Goal: Navigation & Orientation: Find specific page/section

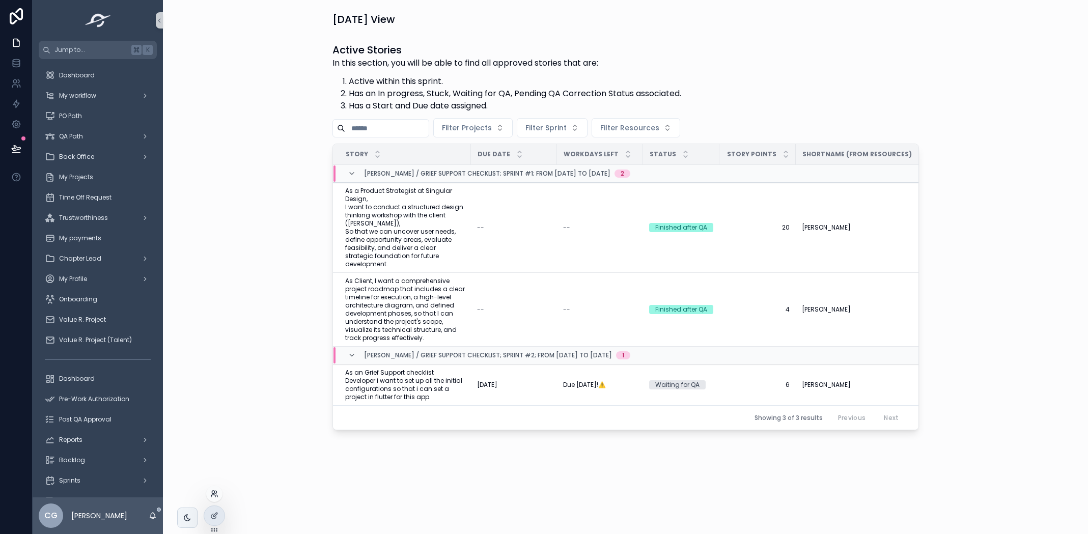
click at [216, 495] on icon at bounding box center [214, 494] width 8 height 8
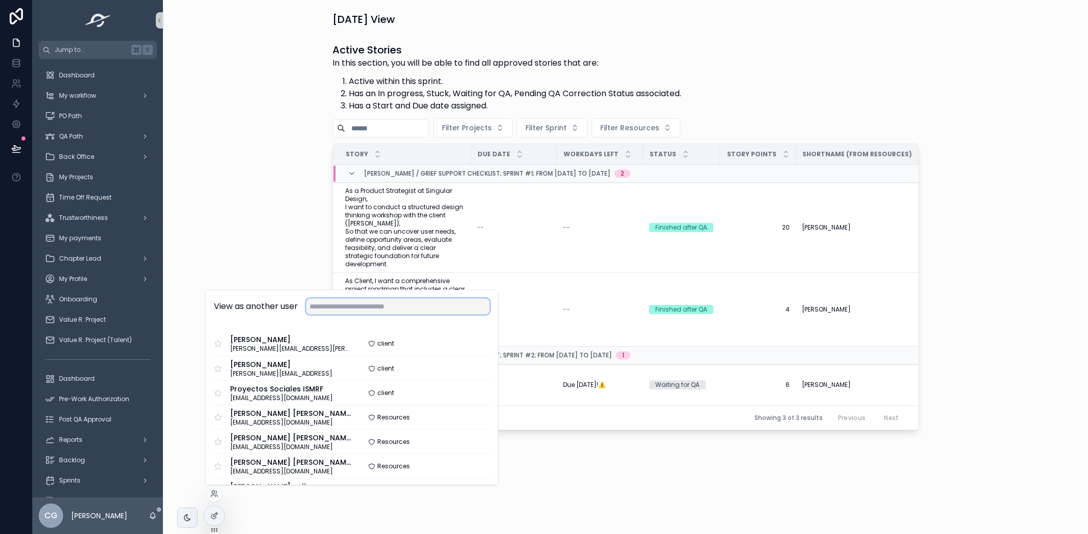
click at [364, 303] on input "text" at bounding box center [398, 306] width 184 height 16
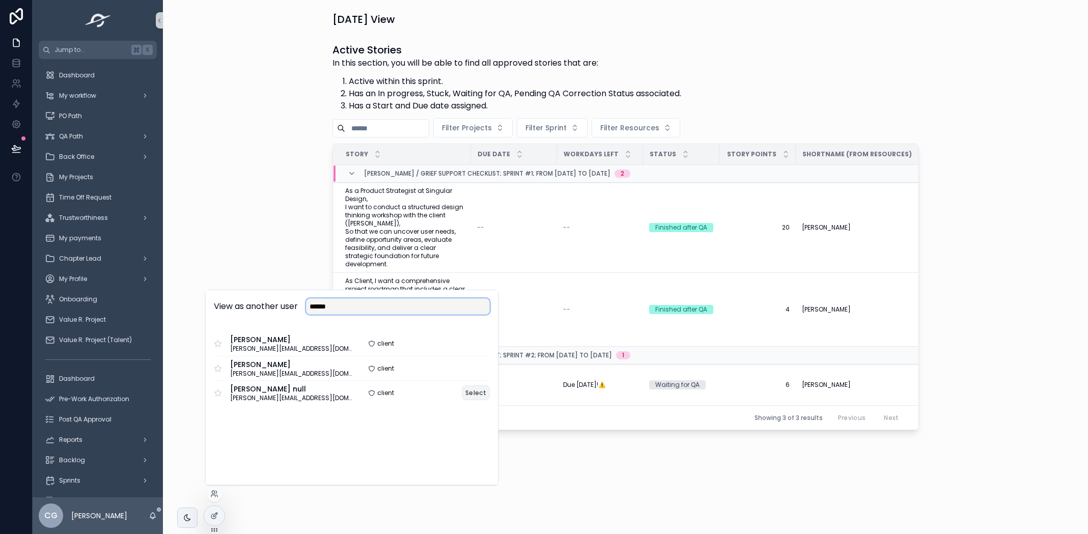
type input "******"
click at [469, 391] on button "Select" at bounding box center [476, 392] width 28 height 15
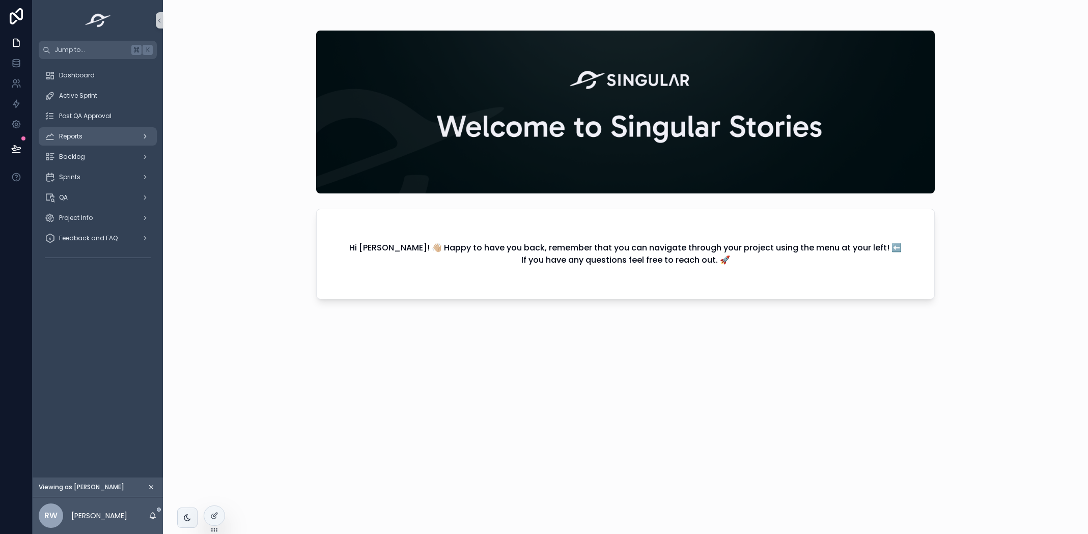
click at [99, 129] on div "Reports" at bounding box center [98, 136] width 106 height 16
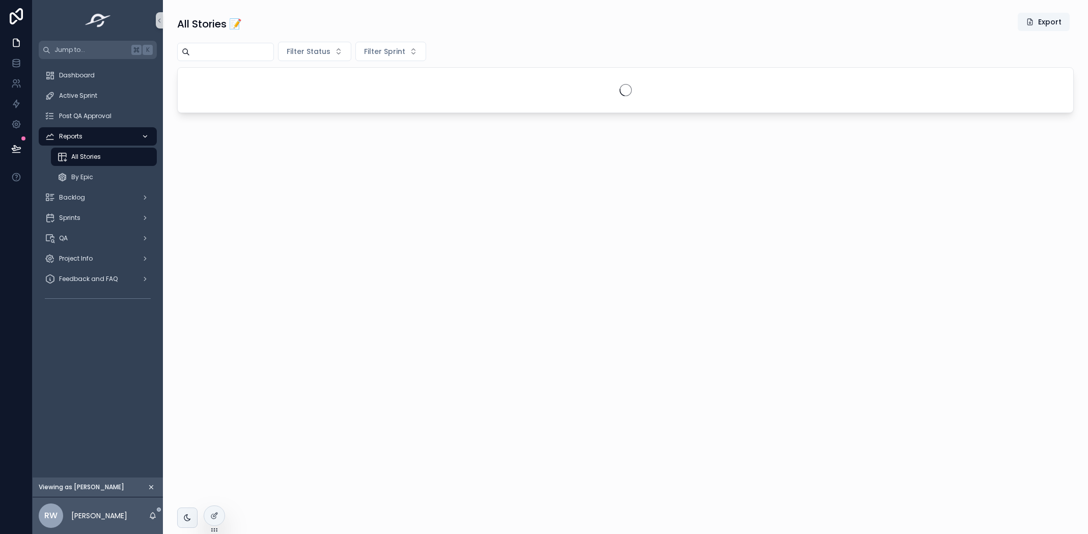
click at [101, 131] on div "Reports" at bounding box center [98, 136] width 106 height 16
click at [96, 95] on span "Active Sprint" at bounding box center [78, 96] width 38 height 8
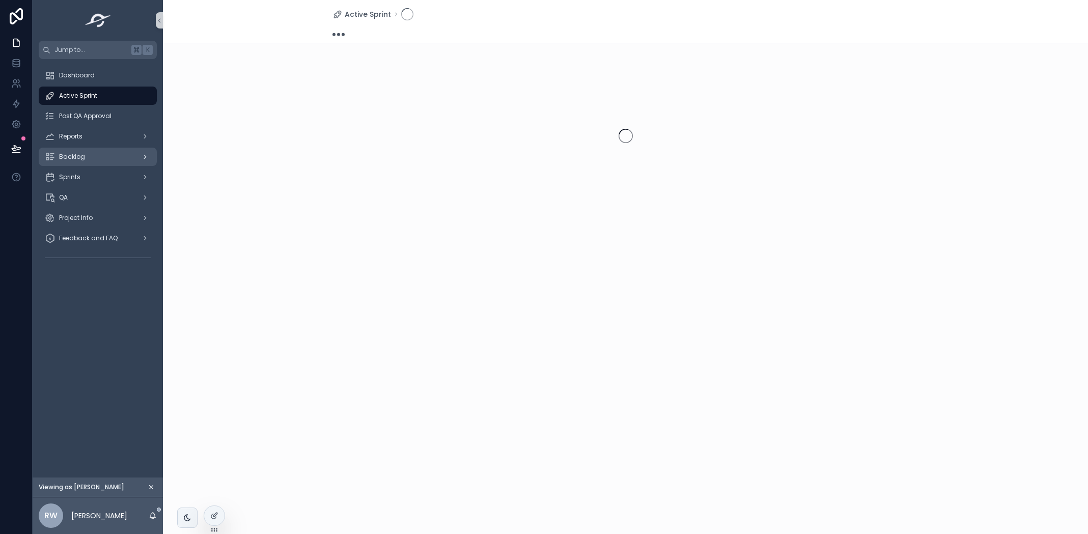
click at [102, 154] on div "Backlog" at bounding box center [98, 157] width 106 height 16
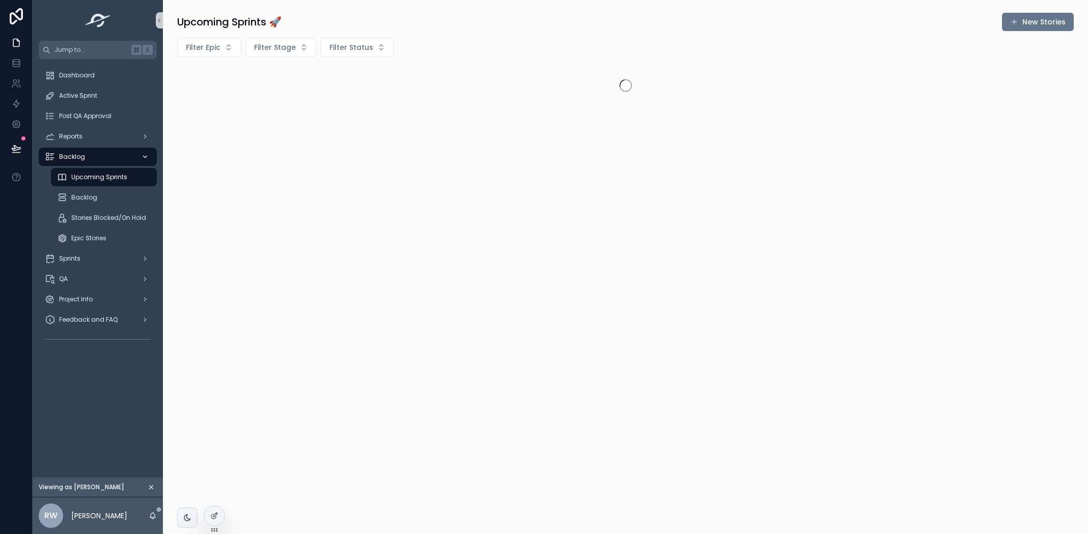
click at [102, 154] on div "Backlog" at bounding box center [98, 157] width 106 height 16
click at [100, 112] on div "Post QA Approval" at bounding box center [98, 116] width 106 height 16
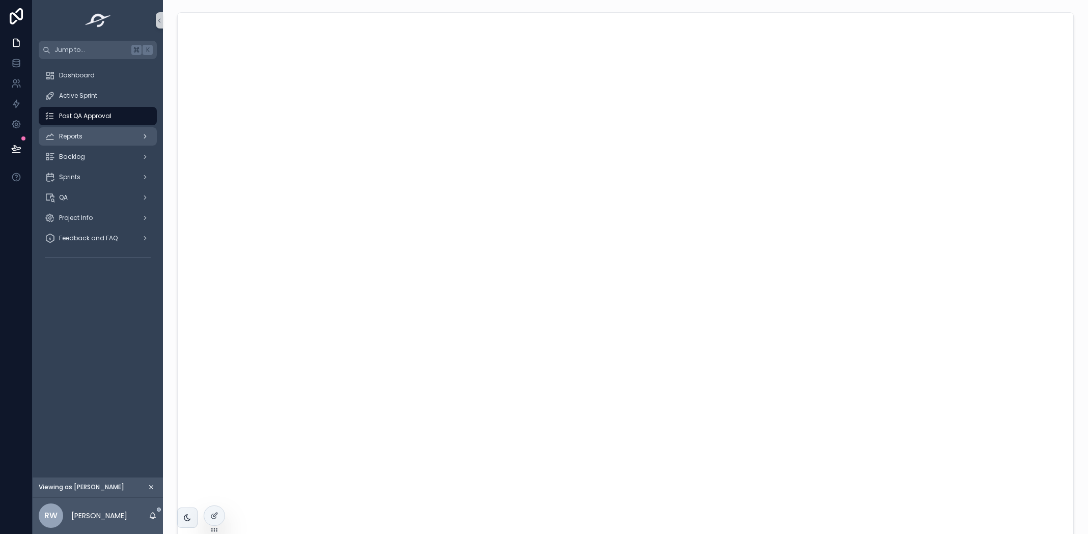
click at [105, 137] on div "Reports" at bounding box center [98, 136] width 106 height 16
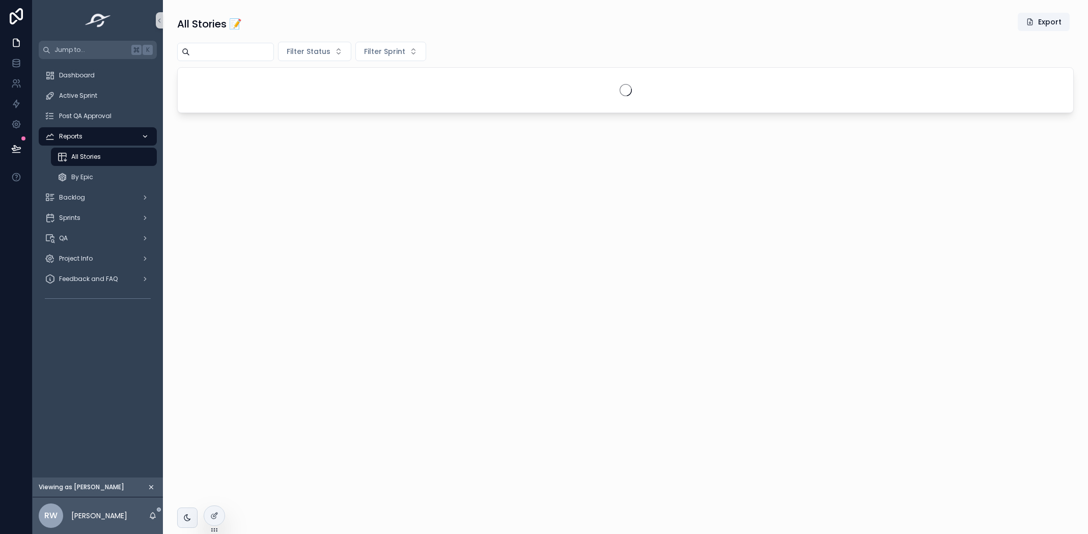
click at [105, 137] on div "Reports" at bounding box center [98, 136] width 106 height 16
click at [154, 483] on button "scrollable content" at bounding box center [151, 487] width 11 height 11
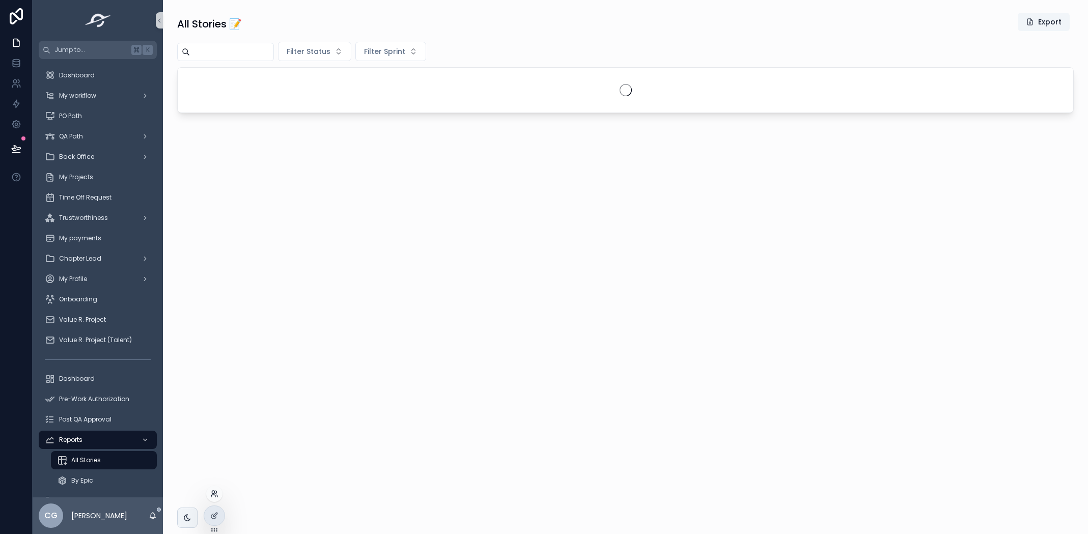
click at [217, 492] on icon at bounding box center [214, 494] width 8 height 8
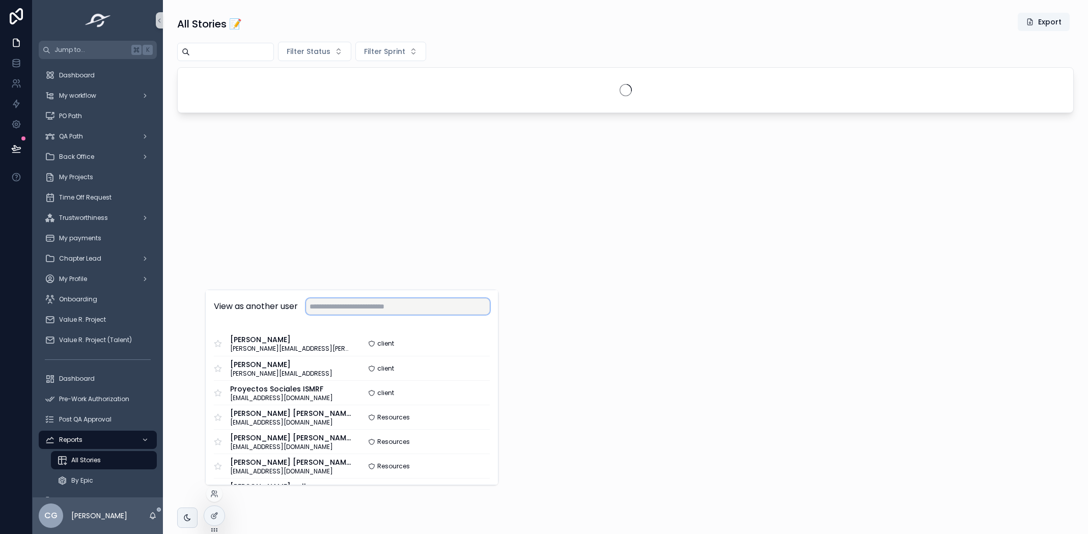
click at [341, 303] on input "text" at bounding box center [398, 306] width 184 height 16
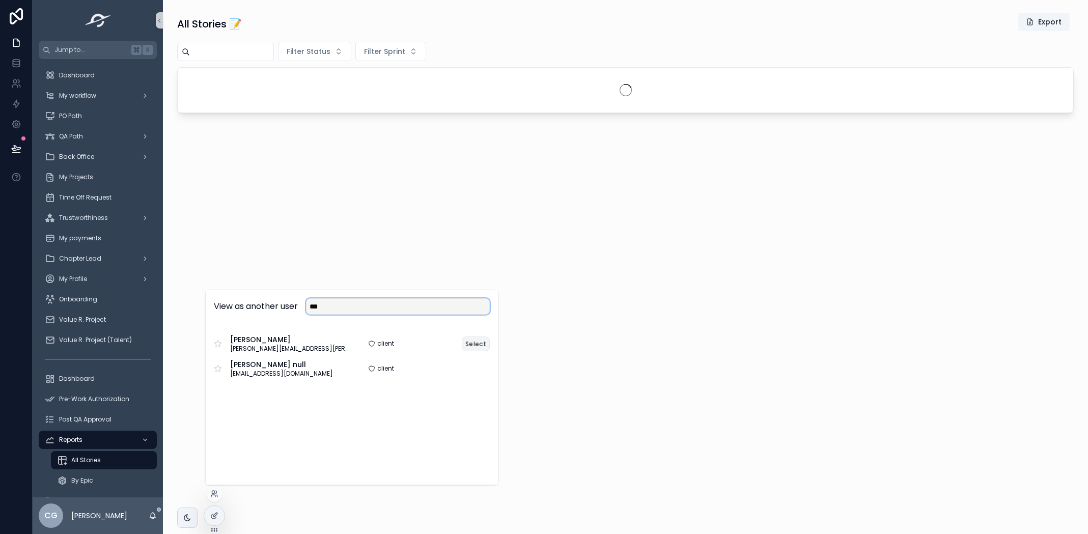
type input "***"
click at [479, 344] on button "Select" at bounding box center [476, 344] width 28 height 15
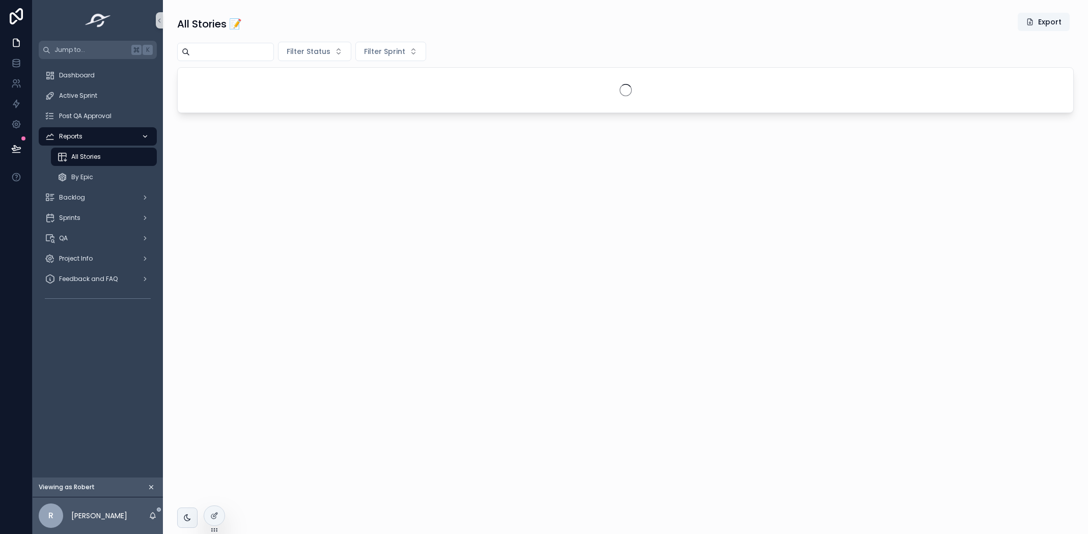
click at [119, 133] on div "Reports" at bounding box center [98, 136] width 106 height 16
click at [146, 137] on icon "scrollable content" at bounding box center [145, 136] width 7 height 7
click at [107, 101] on div "Active Sprint" at bounding box center [98, 96] width 106 height 16
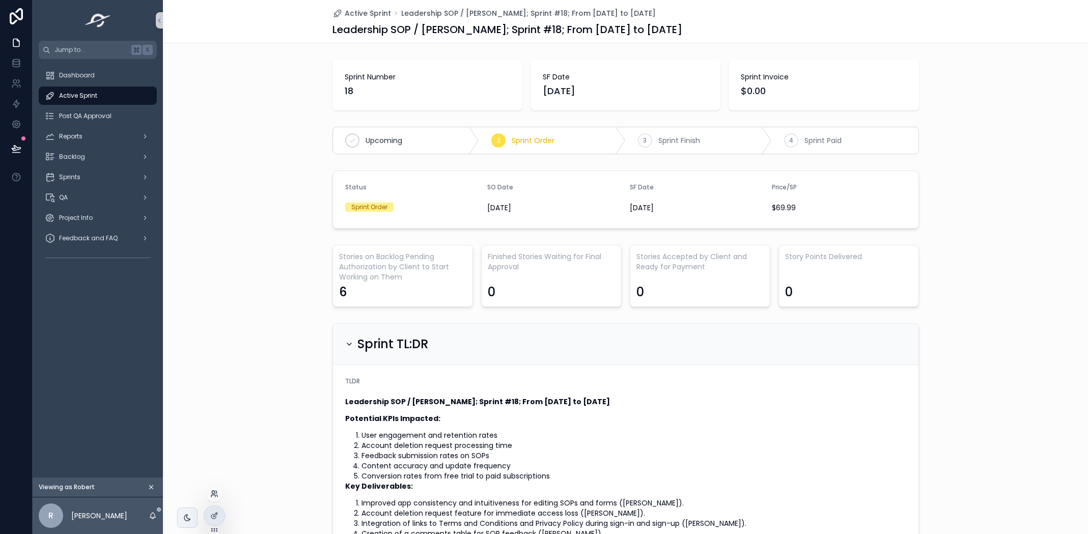
click at [214, 492] on icon at bounding box center [213, 492] width 3 height 3
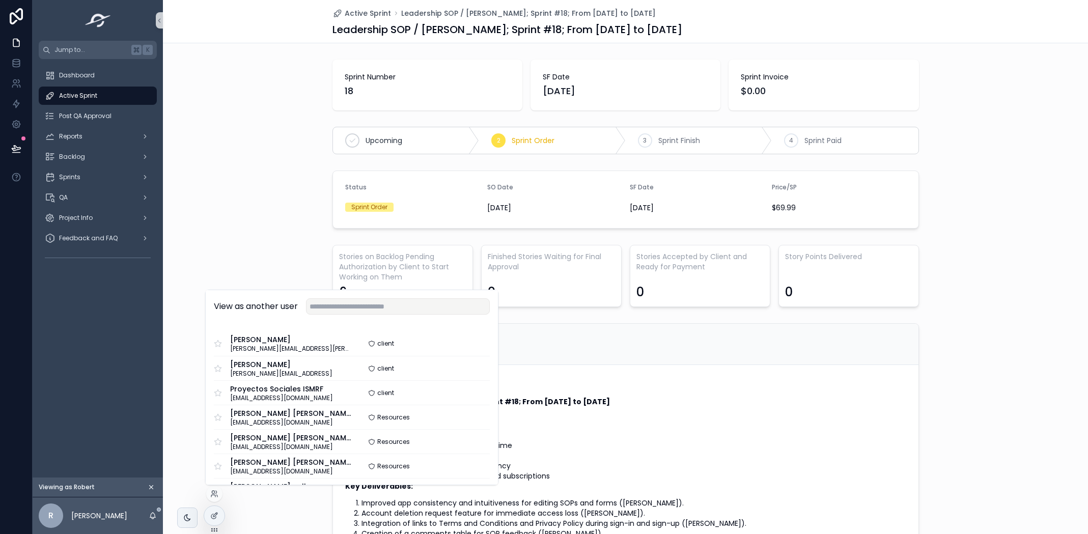
click at [164, 412] on div "Sprint TL:DR TLDR Leadership SOP / Robert Heaton; Sprint #18; From Aug-21-25 to…" at bounding box center [625, 493] width 925 height 348
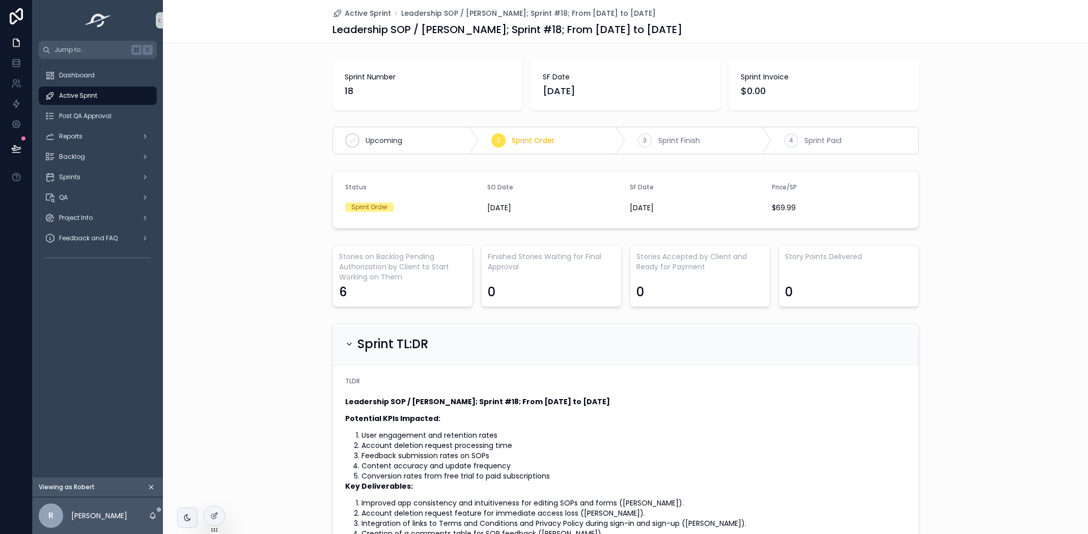
click at [154, 486] on icon "scrollable content" at bounding box center [151, 487] width 7 height 7
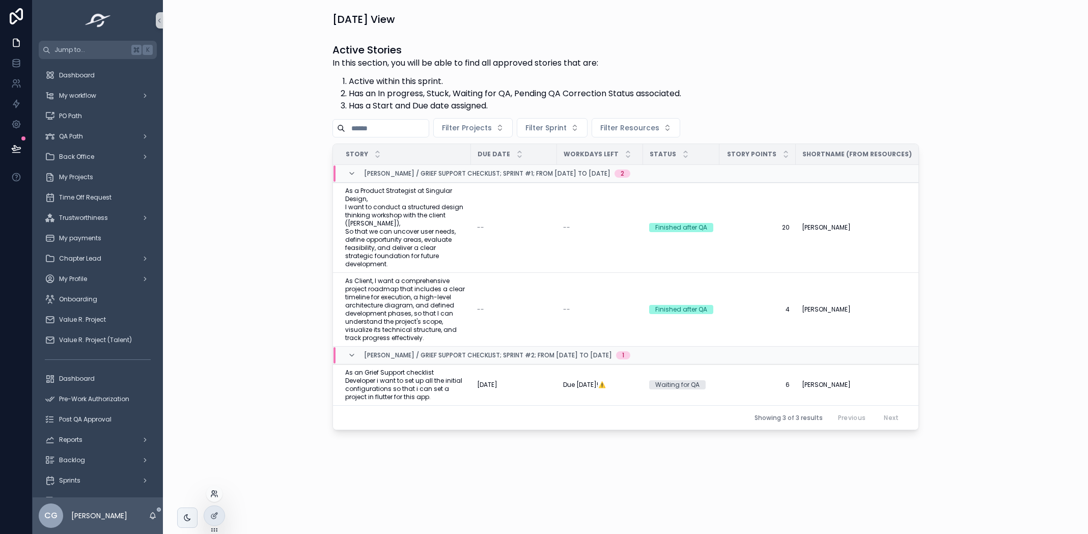
click at [216, 495] on icon at bounding box center [214, 494] width 8 height 8
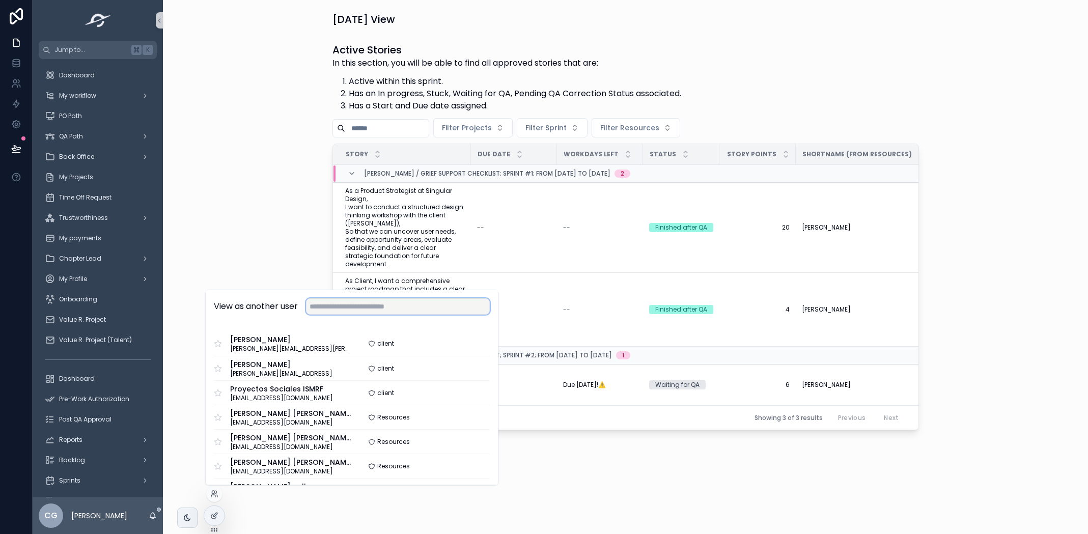
click at [330, 303] on input "text" at bounding box center [398, 306] width 184 height 16
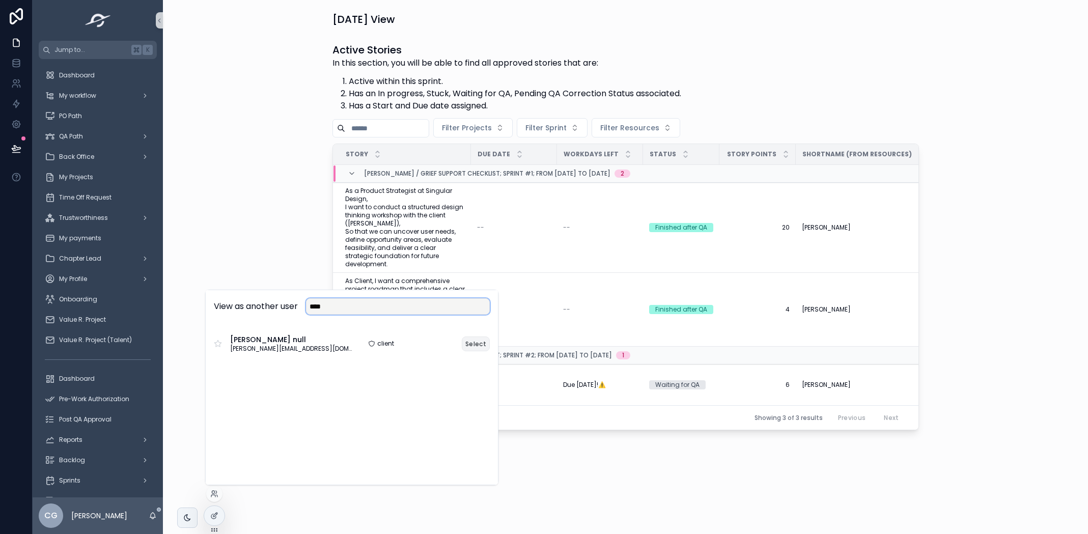
type input "****"
click at [483, 344] on button "Select" at bounding box center [476, 344] width 28 height 15
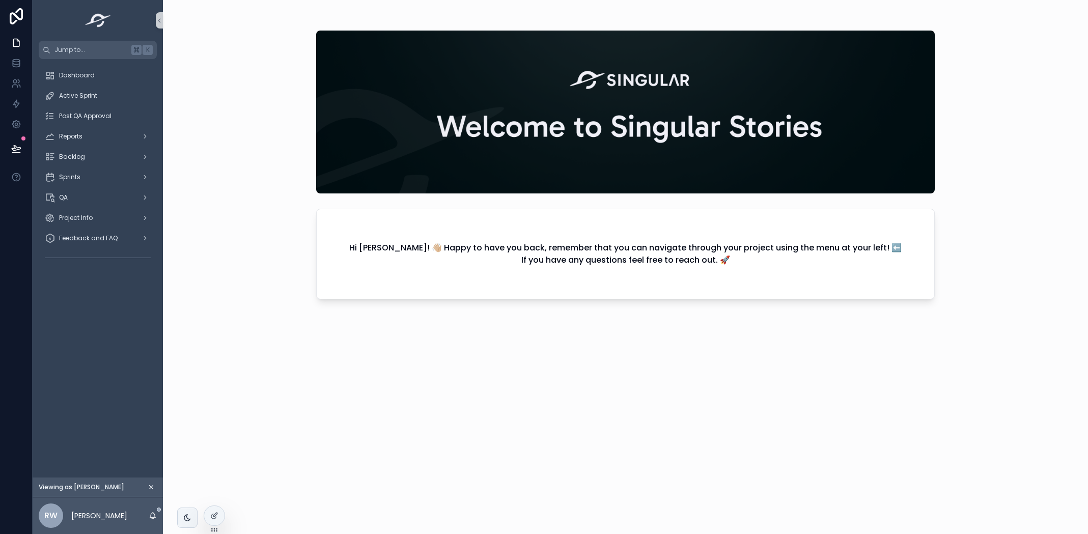
click at [219, 128] on div "Hi Raymond Willey! 👋🏼 Happy to have you back, remember that you can navigate th…" at bounding box center [625, 267] width 925 height 534
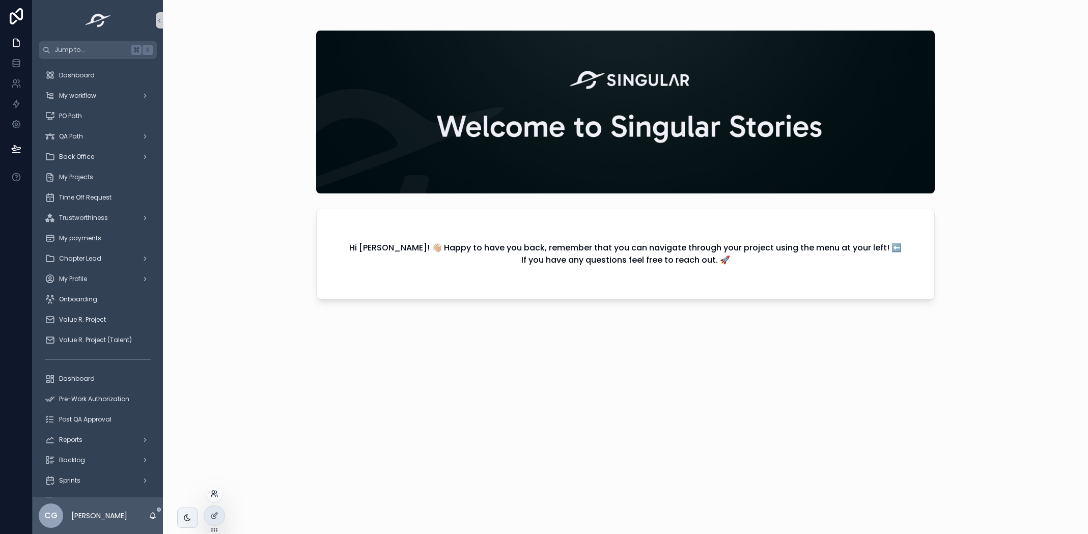
click at [217, 492] on icon at bounding box center [216, 492] width 1 height 3
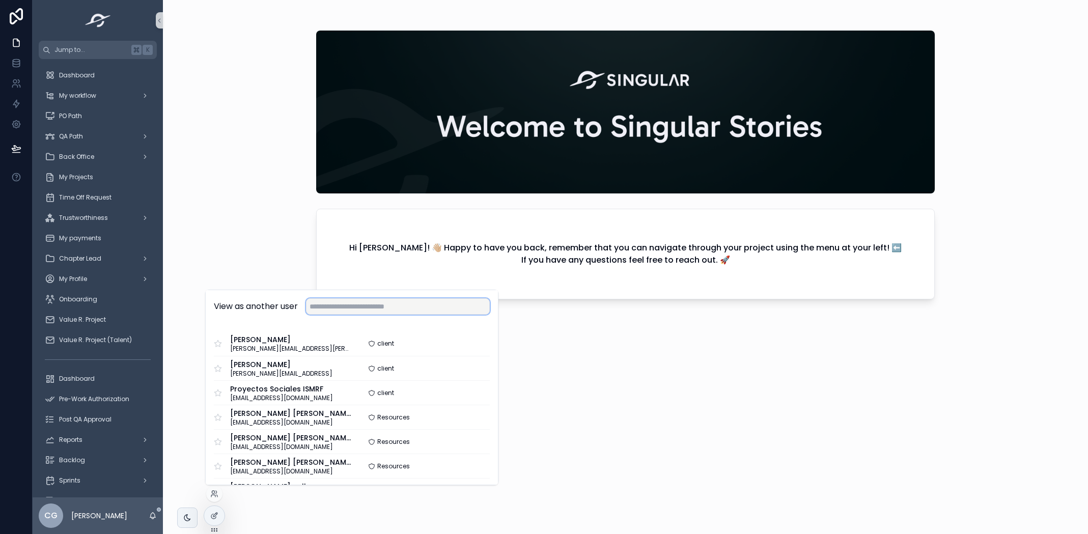
click at [361, 303] on input "text" at bounding box center [398, 306] width 184 height 16
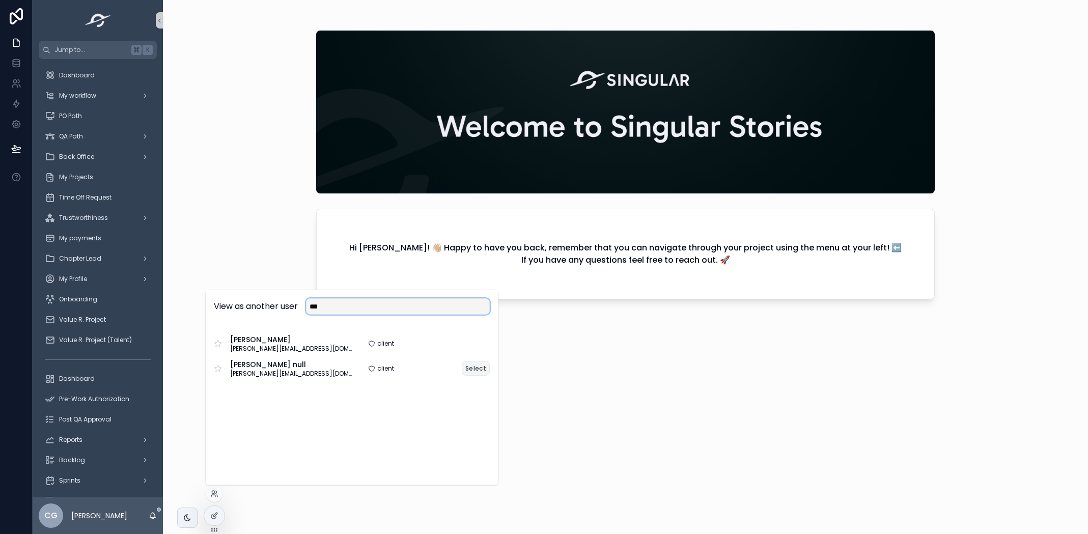
type input "***"
click at [479, 369] on button "Select" at bounding box center [476, 368] width 28 height 15
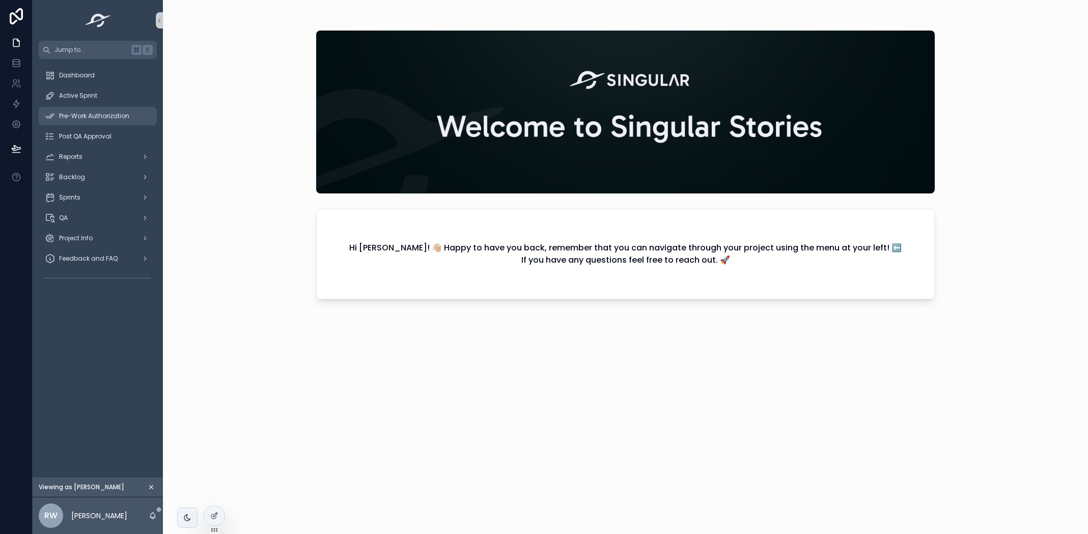
drag, startPoint x: 134, startPoint y: 115, endPoint x: 144, endPoint y: 116, distance: 9.7
click at [135, 115] on div "Pre-Work Authorization" at bounding box center [98, 116] width 106 height 16
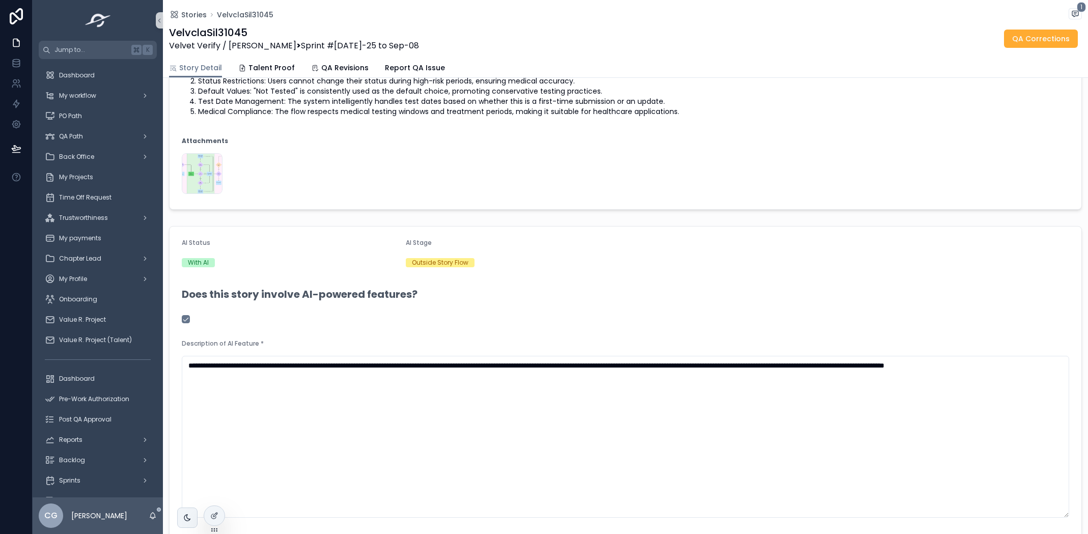
scroll to position [745, 0]
